Goal: Information Seeking & Learning: Understand process/instructions

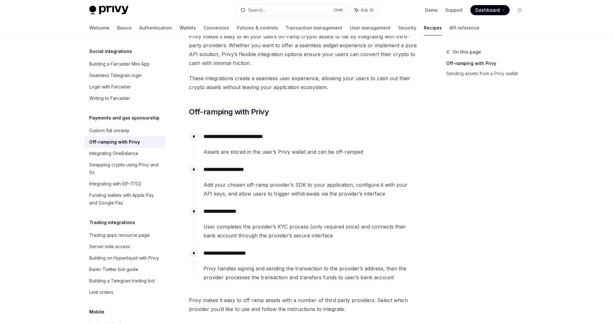
scroll to position [96, 0]
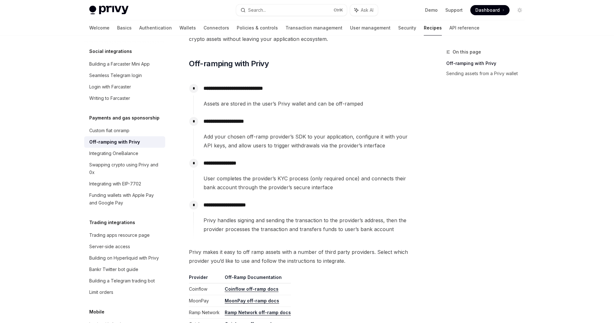
click at [207, 121] on p "**********" at bounding box center [310, 121] width 213 height 9
drag, startPoint x: 207, startPoint y: 121, endPoint x: 265, endPoint y: 122, distance: 57.3
click at [265, 122] on p "**********" at bounding box center [310, 121] width 213 height 9
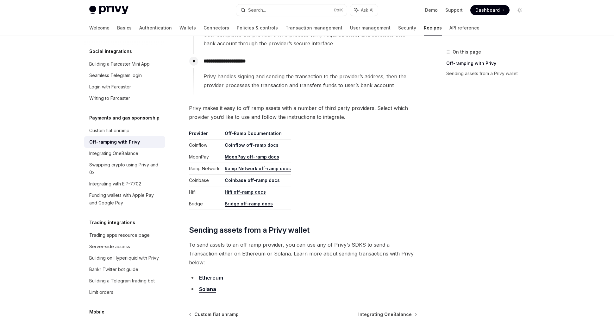
scroll to position [294, 0]
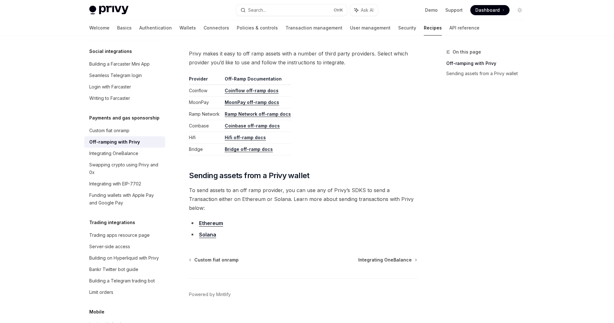
click at [254, 90] on link "Coinflow off-ramp docs" at bounding box center [252, 91] width 54 height 6
click at [208, 231] on link "Solana" at bounding box center [207, 234] width 17 height 7
click at [396, 200] on span "To send assets to an off ramp provider, you can use any of Privy’s SDKS to send…" at bounding box center [303, 198] width 228 height 27
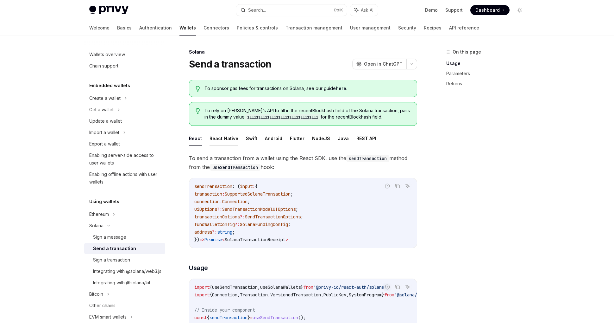
click at [214, 137] on button "React Native" at bounding box center [224, 138] width 29 height 15
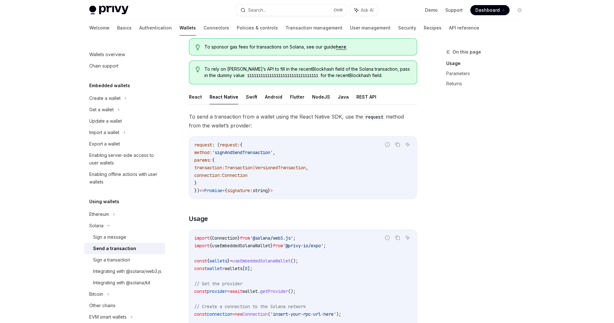
scroll to position [48, 0]
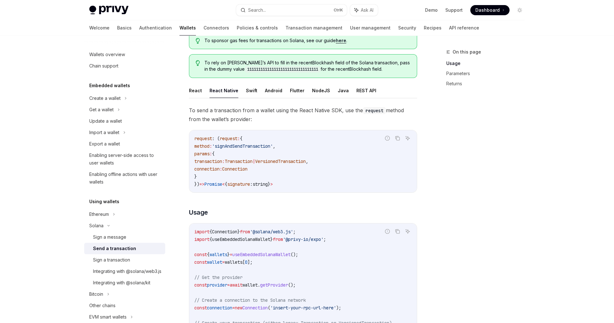
click at [231, 147] on code "request : ( request : { method : 'signAndSendTransaction' , params : { transact…" at bounding box center [302, 161] width 217 height 53
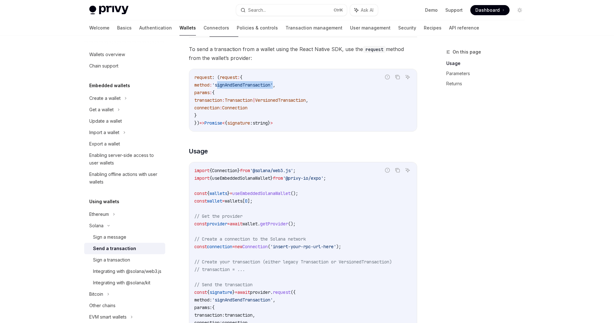
scroll to position [192, 0]
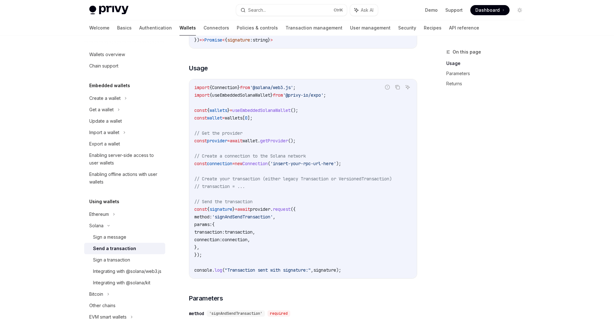
click at [234, 167] on code "import { Connection } from '@solana/web3.js' ; import { useEmbeddedSolanaWallet…" at bounding box center [302, 179] width 217 height 190
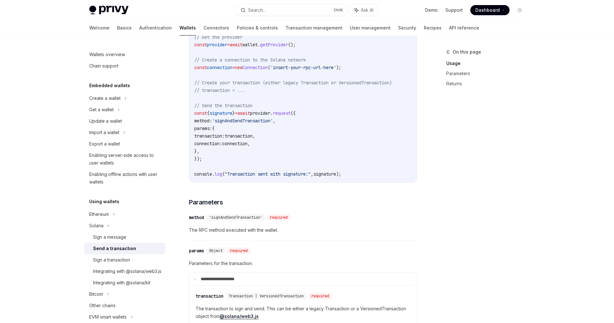
drag, startPoint x: 231, startPoint y: 171, endPoint x: 237, endPoint y: 169, distance: 6.6
type textarea "*"
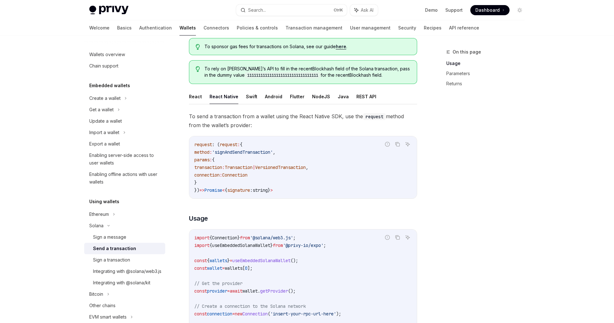
scroll to position [14, 0]
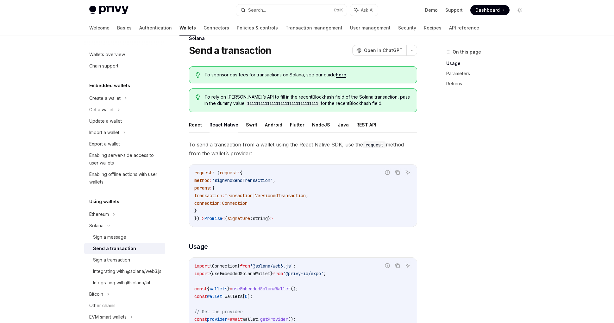
drag, startPoint x: 332, startPoint y: 103, endPoint x: 401, endPoint y: 49, distance: 87.7
